Goal: Entertainment & Leisure: Browse casually

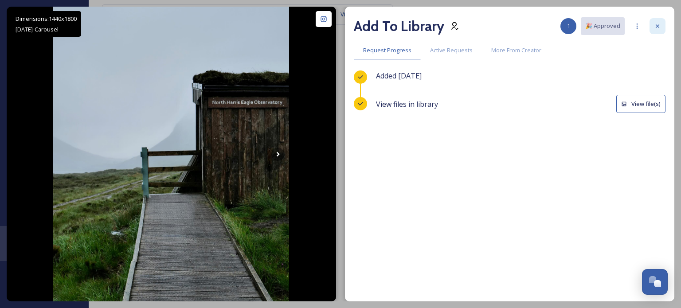
click at [659, 25] on icon at bounding box center [657, 26] width 7 height 7
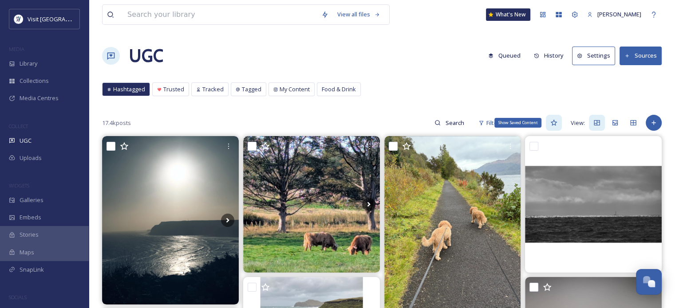
click at [554, 124] on icon at bounding box center [553, 122] width 7 height 7
